Goal: Check status: Check status

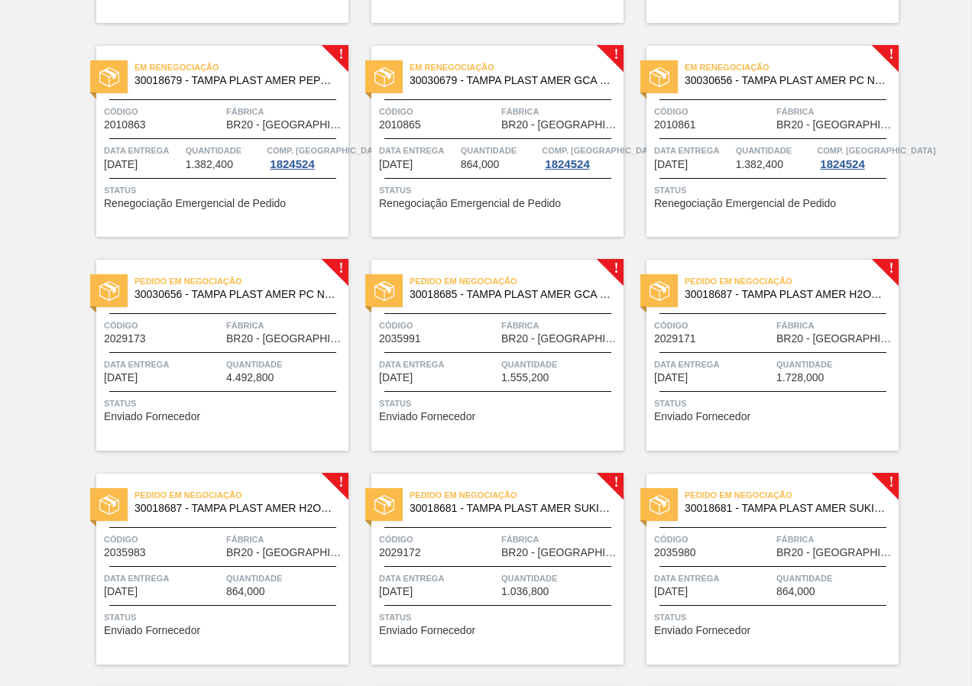
scroll to position [306, 0]
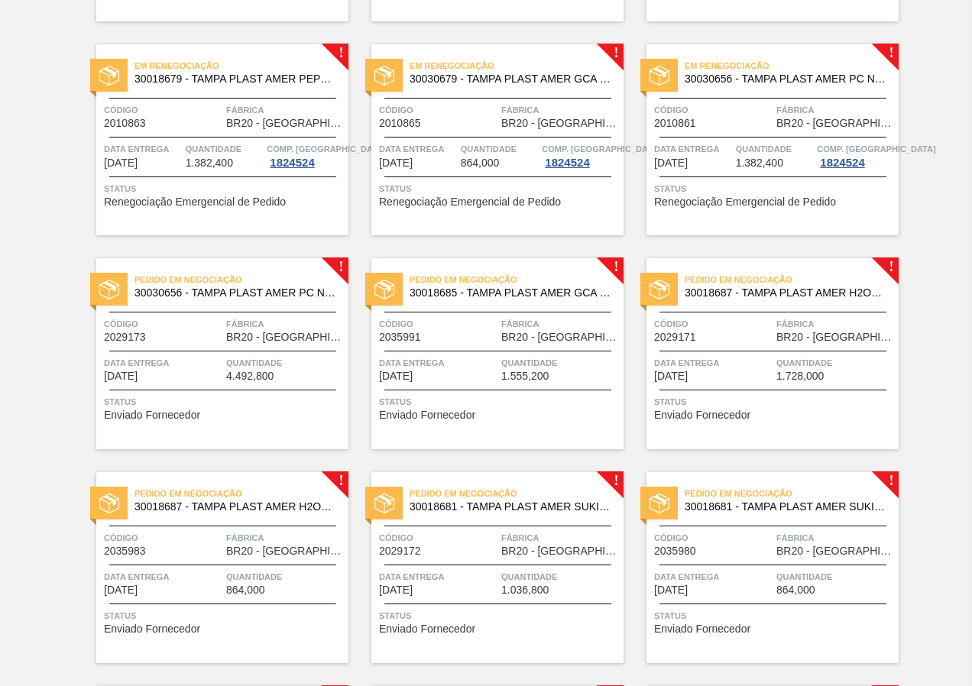
click at [219, 431] on div "Pedido em Negociação 30030656 - TAMPA PLAST AMER PC NIV24 Código 2029173 Fábric…" at bounding box center [222, 353] width 252 height 191
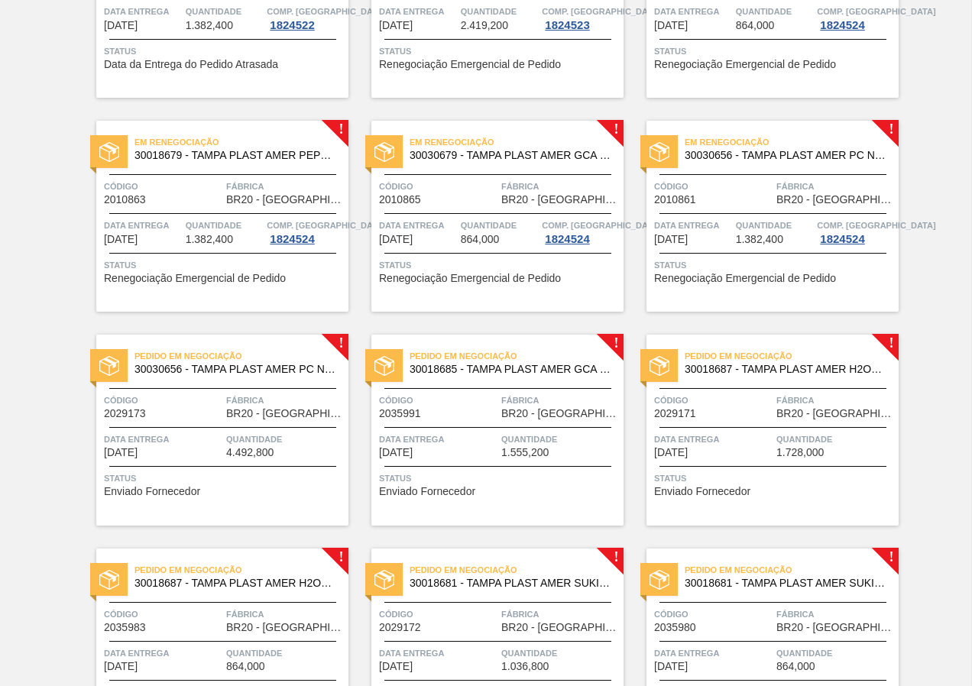
scroll to position [306, 0]
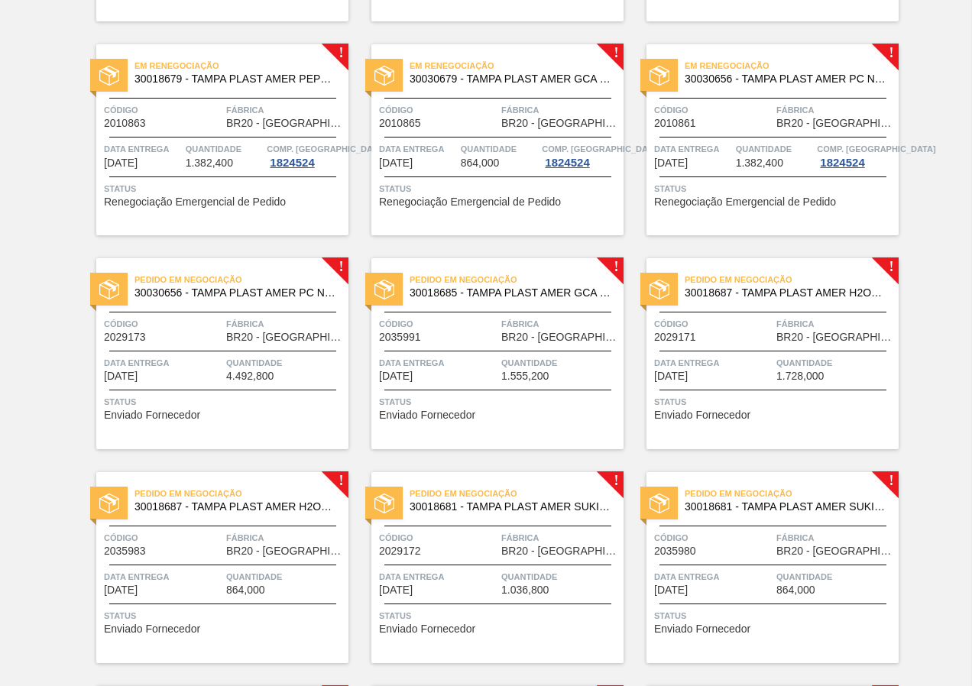
click at [527, 429] on div "Pedido em Negociação 30018685 - TAMPA PLAST AMER GCA S/LINER Código 2035991 Fáb…" at bounding box center [497, 353] width 252 height 191
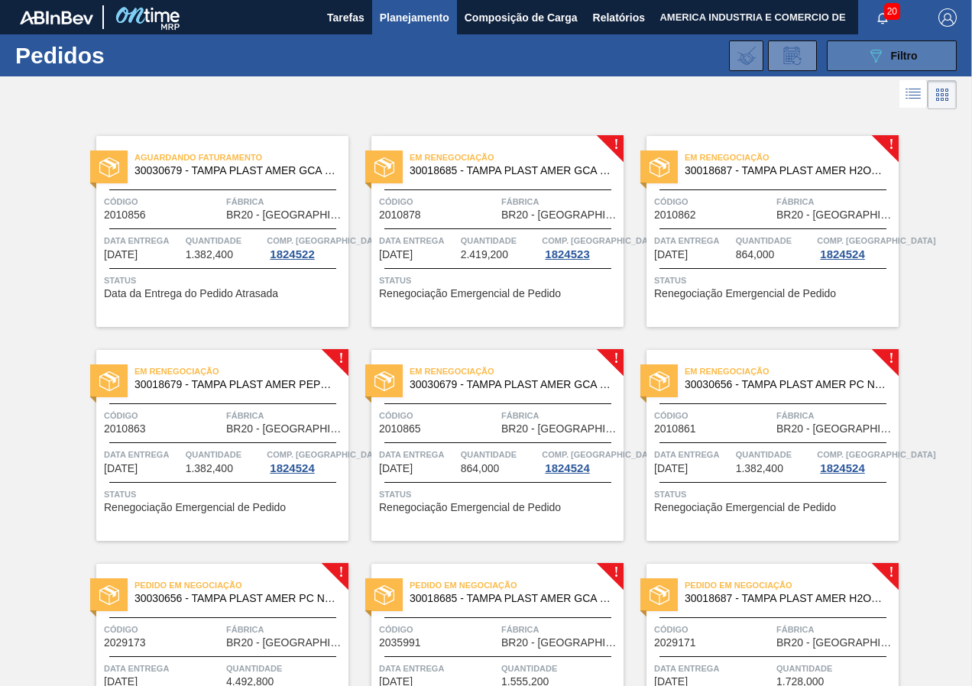
click at [884, 56] on div "089F7B8B-B2A5-4AFE-B5C0-19BA573D28AC Filtro" at bounding box center [891, 56] width 51 height 18
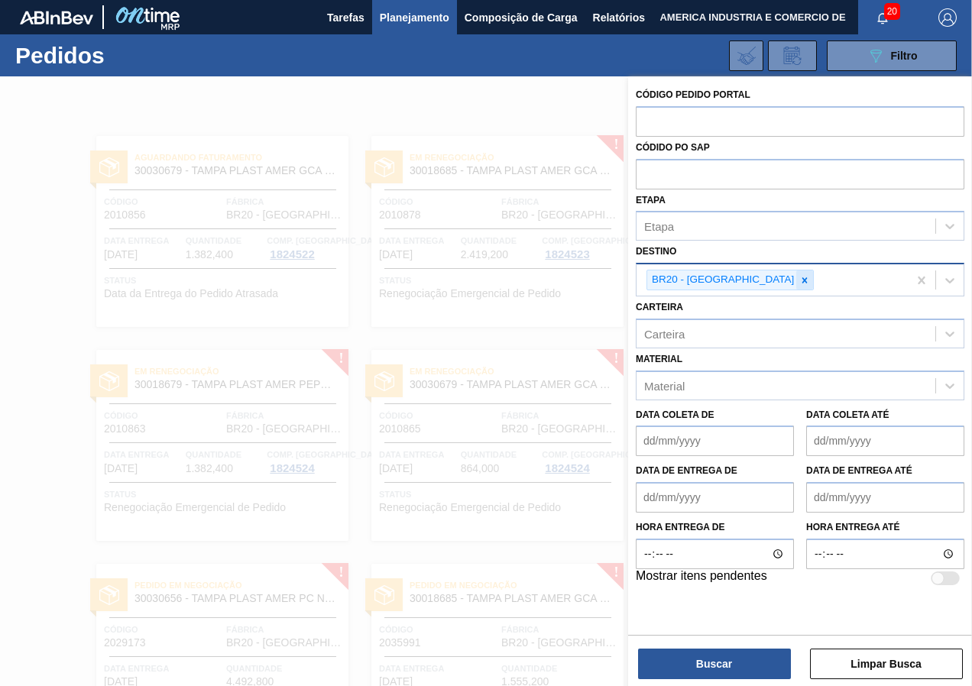
click at [799, 276] on icon at bounding box center [804, 280] width 11 height 11
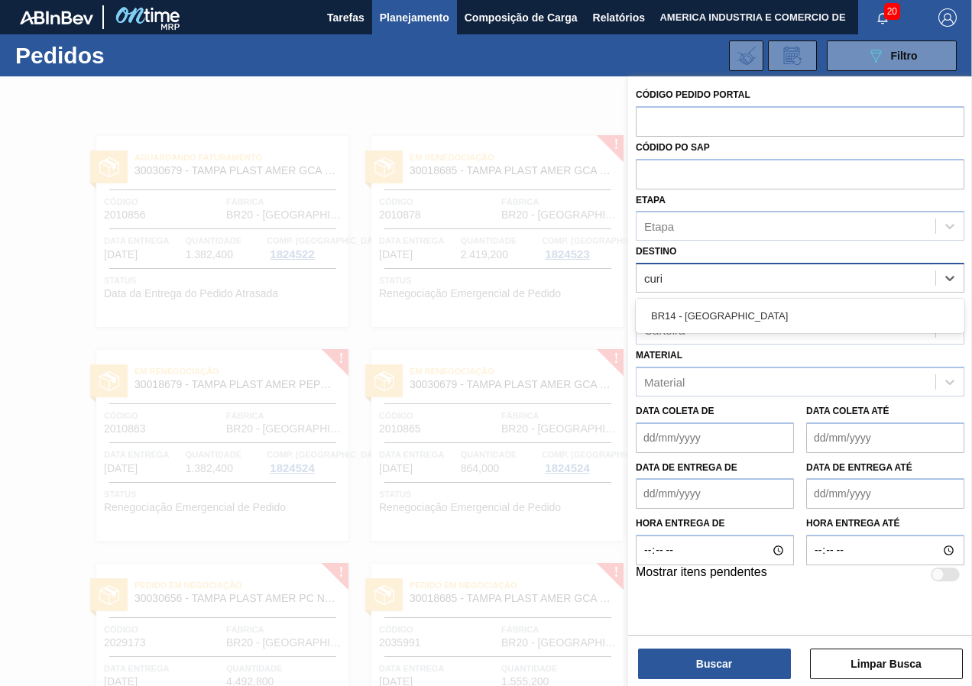
type input "curit"
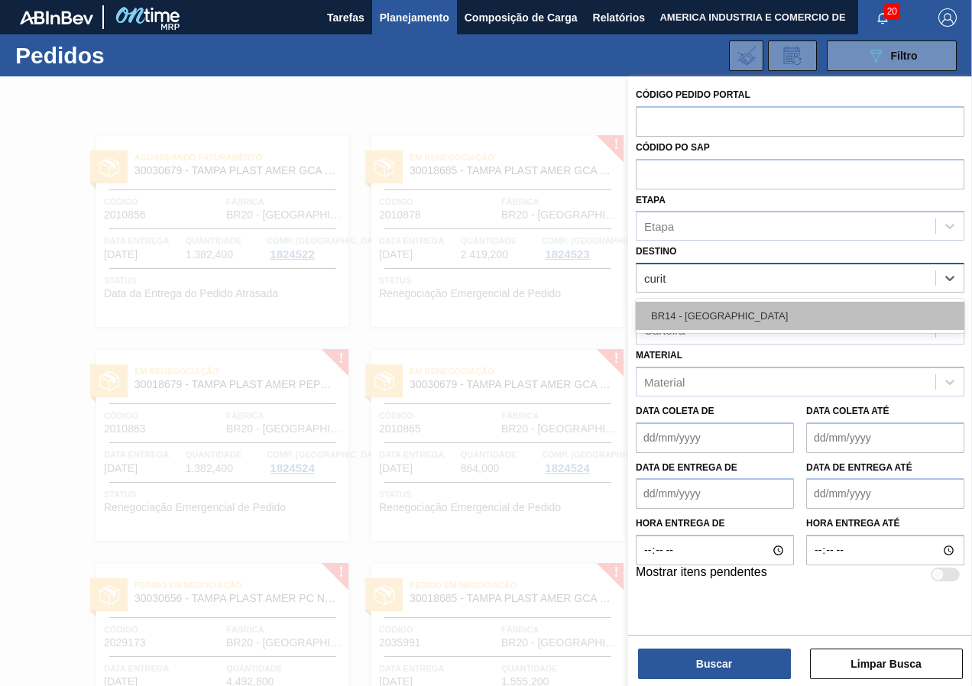
click at [730, 308] on div "BR14 - [GEOGRAPHIC_DATA]" at bounding box center [799, 316] width 328 height 28
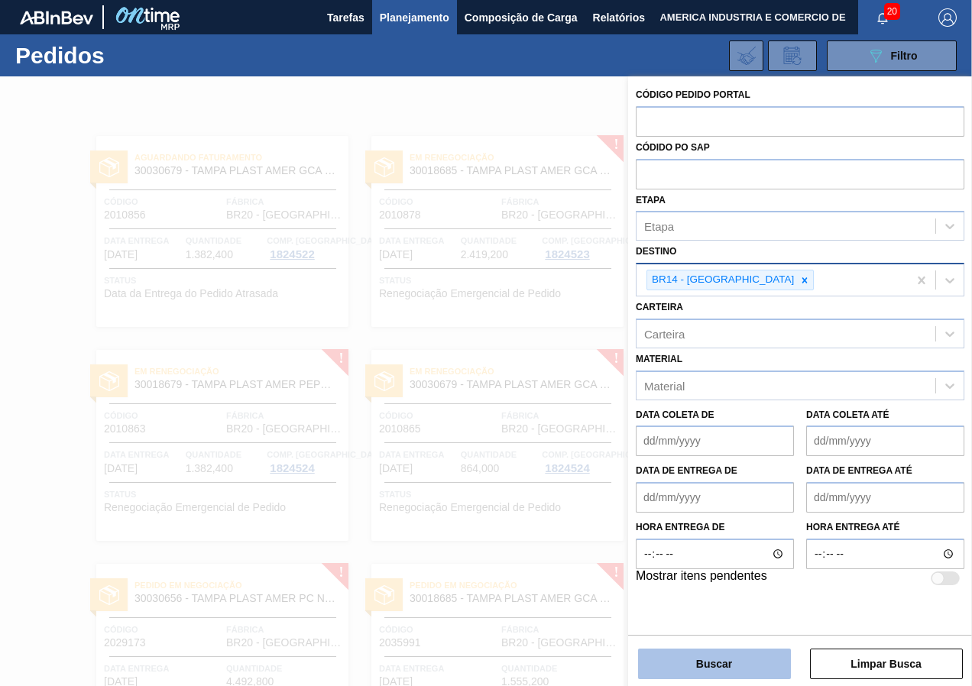
click at [768, 658] on button "Buscar" at bounding box center [714, 663] width 153 height 31
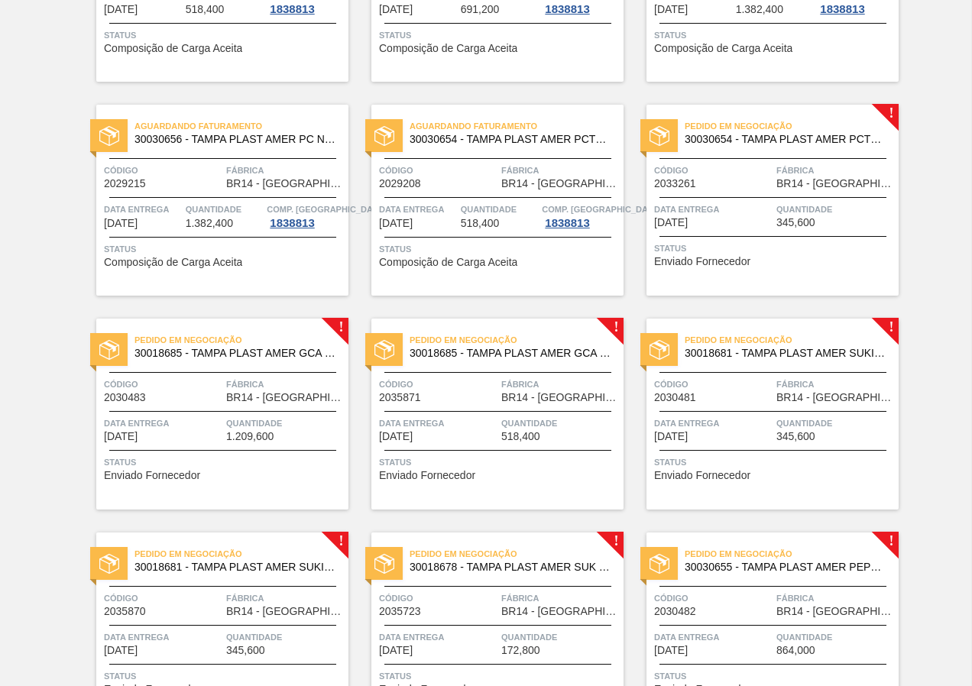
scroll to position [171, 0]
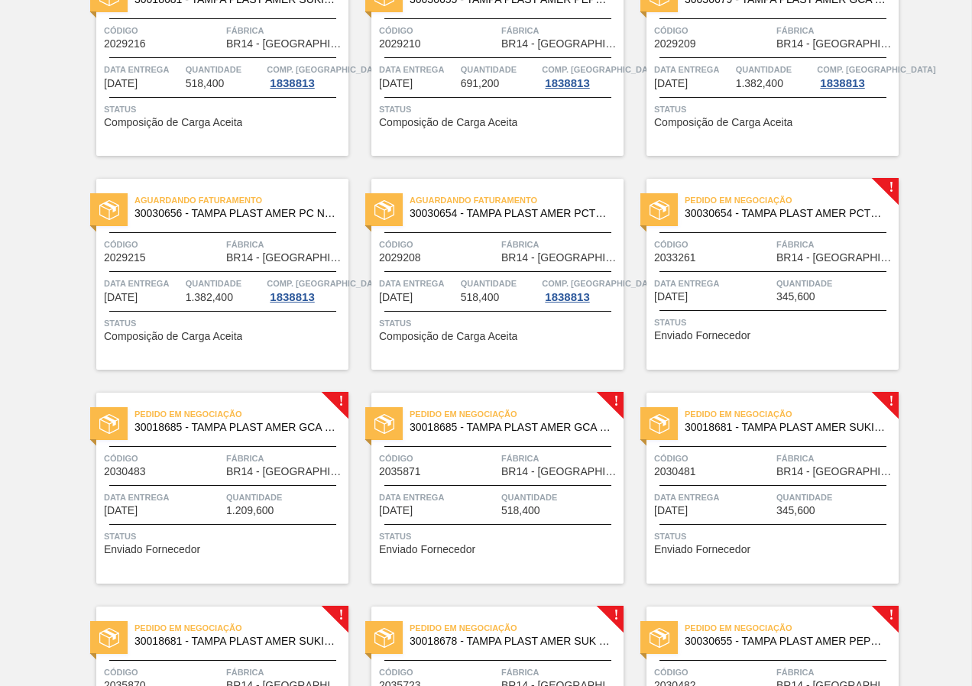
click at [292, 341] on div "Aguardando Faturamento 30030656 - TAMPA PLAST AMER PC NIV24 Código 2029215 Fábr…" at bounding box center [222, 274] width 252 height 191
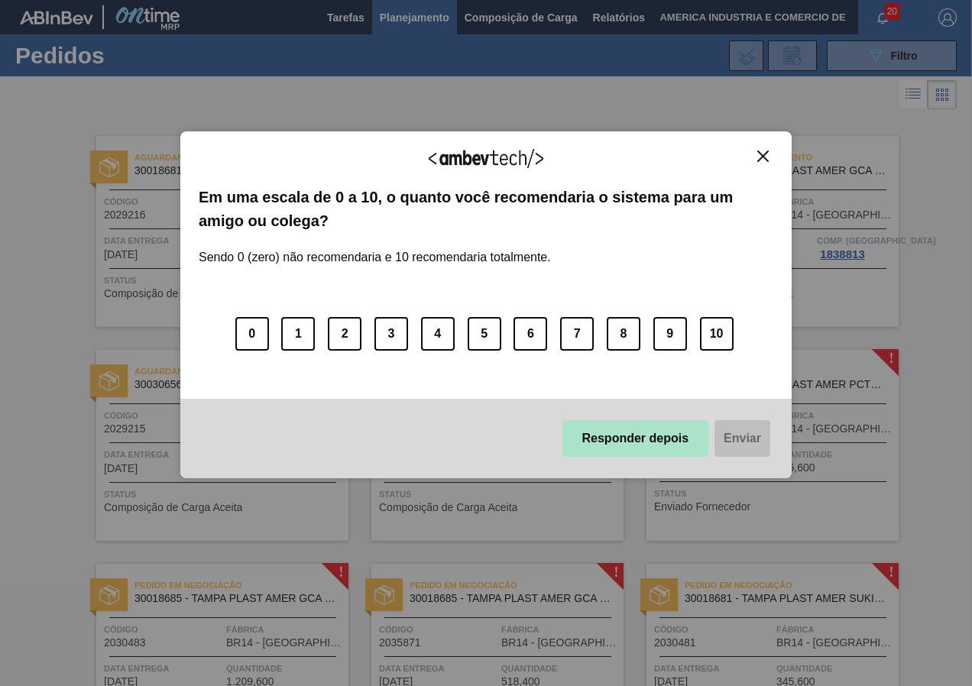
click at [632, 437] on button "Responder depois" at bounding box center [635, 438] width 147 height 37
